Goal: Transaction & Acquisition: Purchase product/service

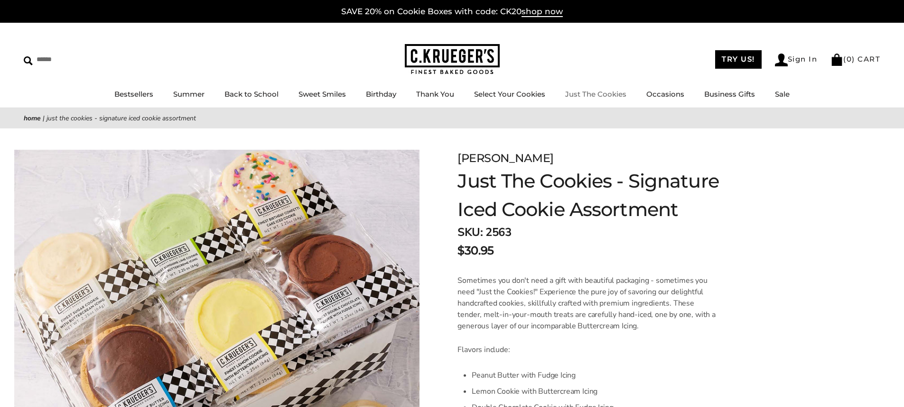
click at [614, 93] on link "Just The Cookies" at bounding box center [595, 94] width 61 height 9
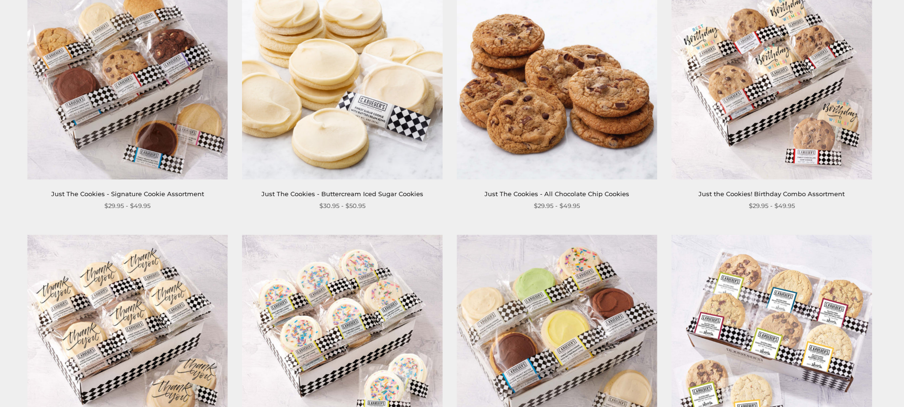
scroll to position [462, 0]
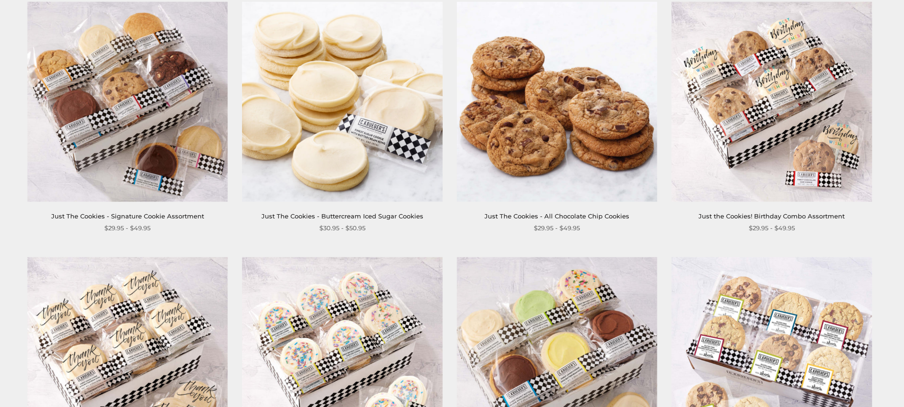
click at [157, 217] on link "Just The Cookies - Signature Cookie Assortment" at bounding box center [127, 216] width 153 height 8
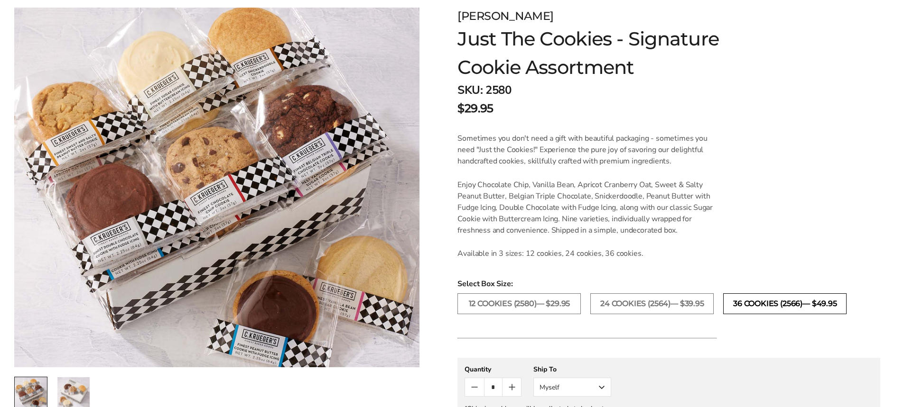
click at [763, 307] on label "36 COOKIES (2566)— $49.95" at bounding box center [784, 304] width 123 height 21
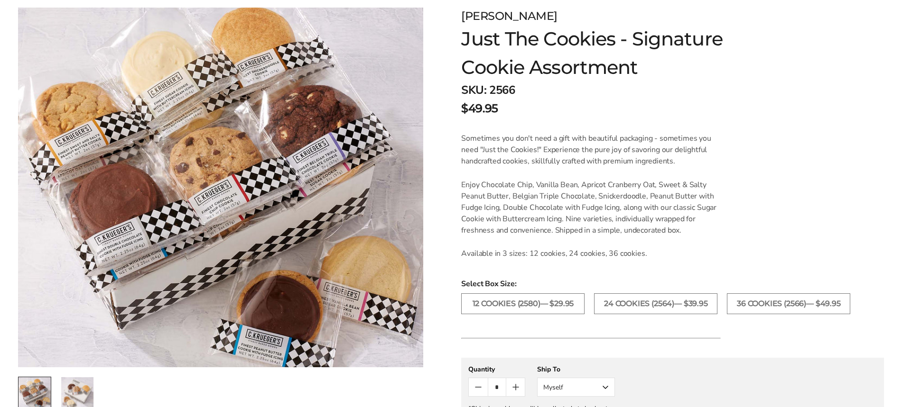
scroll to position [332, 0]
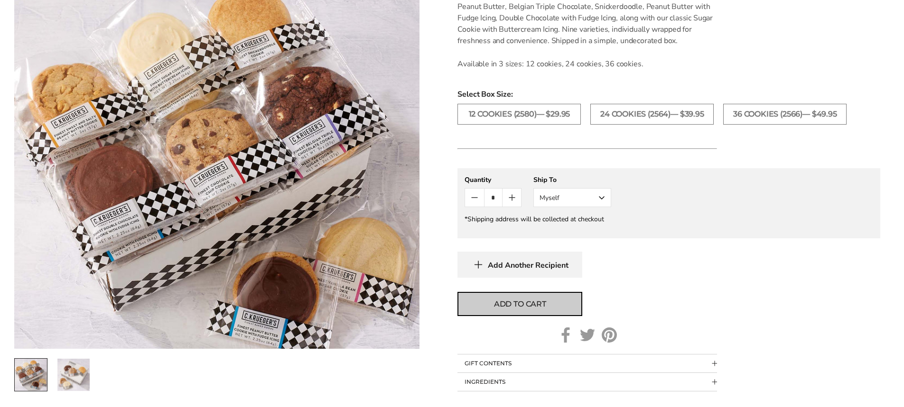
click at [526, 303] on span "Add to cart" at bounding box center [520, 304] width 52 height 11
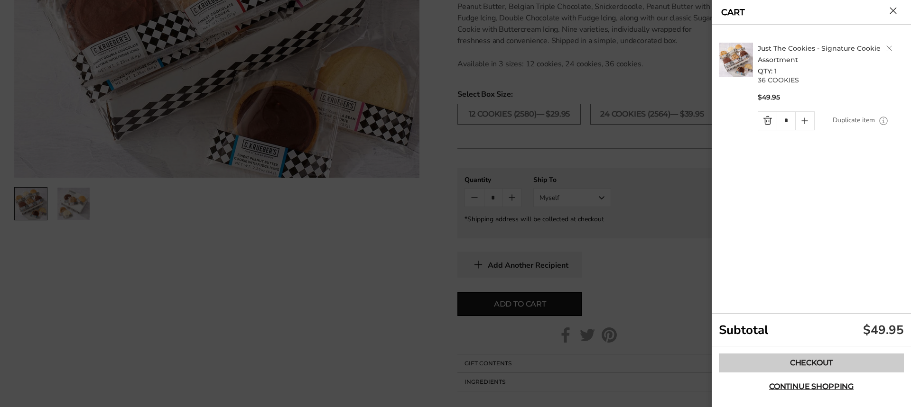
click at [821, 363] on link "Checkout" at bounding box center [811, 363] width 185 height 19
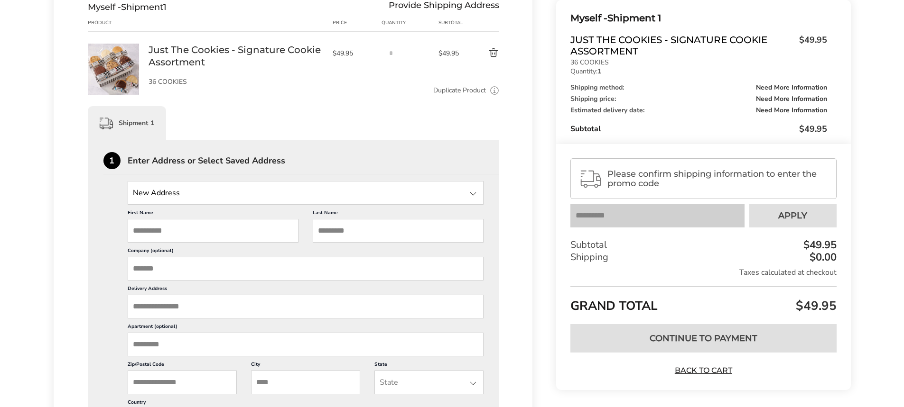
scroll to position [142, 0]
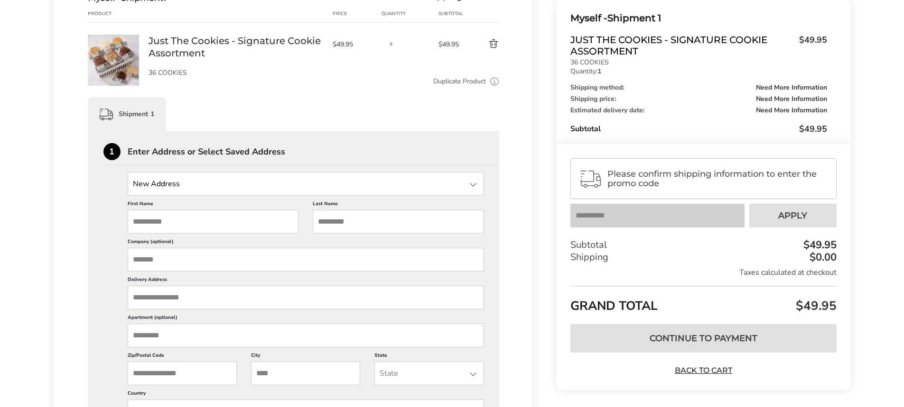
click at [256, 185] on input "State" at bounding box center [306, 184] width 356 height 24
